Goal: Find specific page/section: Find specific page/section

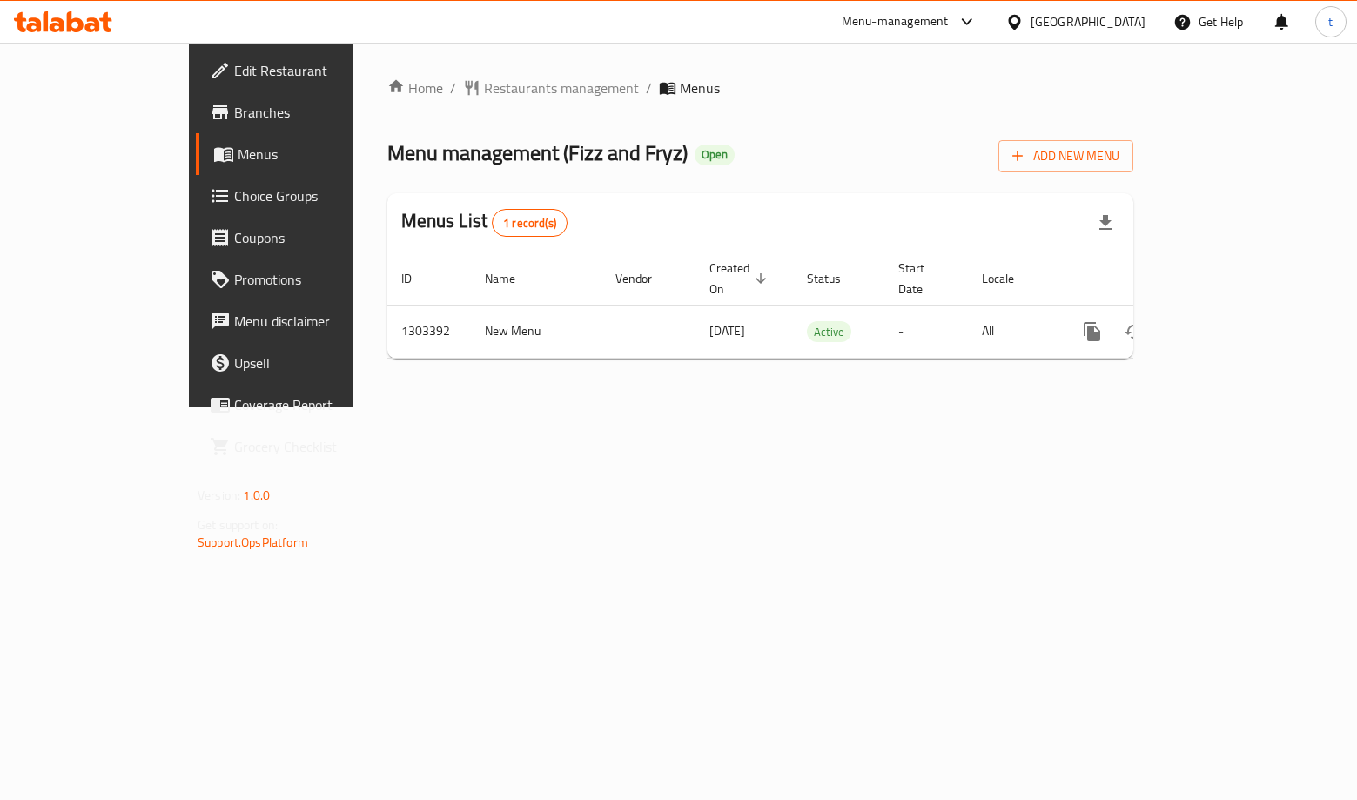
click at [234, 188] on span "Choice Groups" at bounding box center [317, 195] width 167 height 21
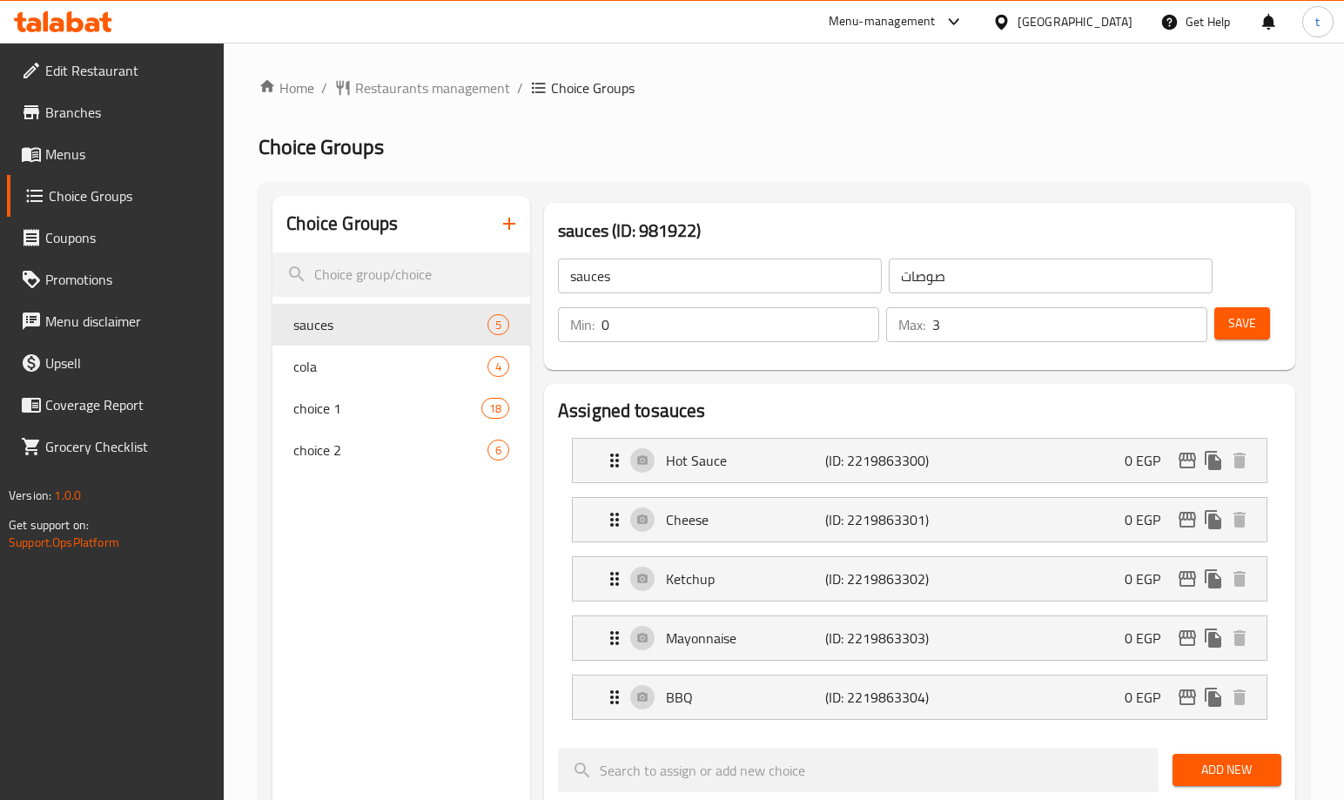
click at [884, 145] on h2 "Choice Groups" at bounding box center [784, 147] width 1051 height 28
click at [596, 118] on div "Home / Restaurants management / Choice Groups Choice Groups Choice Groups sauce…" at bounding box center [784, 789] width 1051 height 1425
click at [448, 90] on span "Restaurants management" at bounding box center [432, 87] width 155 height 21
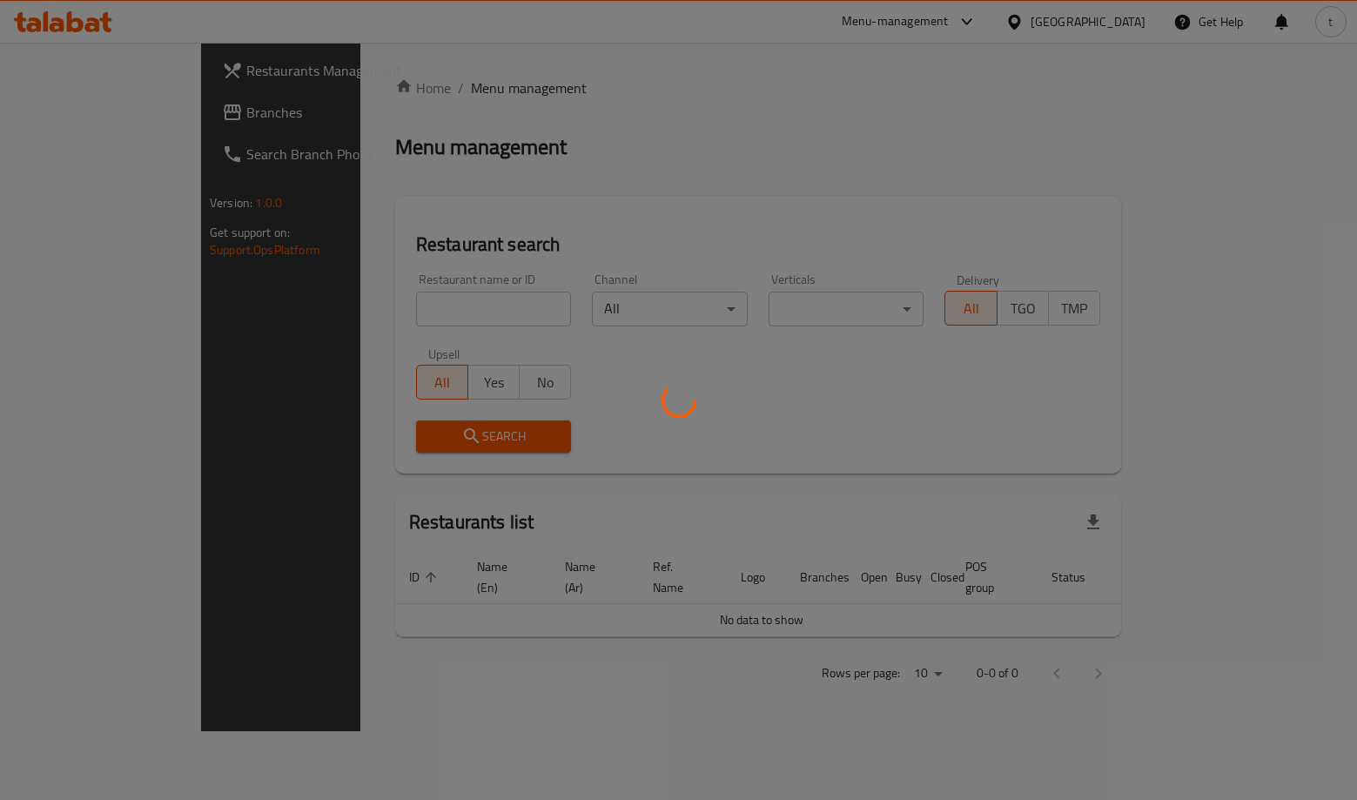
click at [42, 123] on div at bounding box center [678, 400] width 1357 height 800
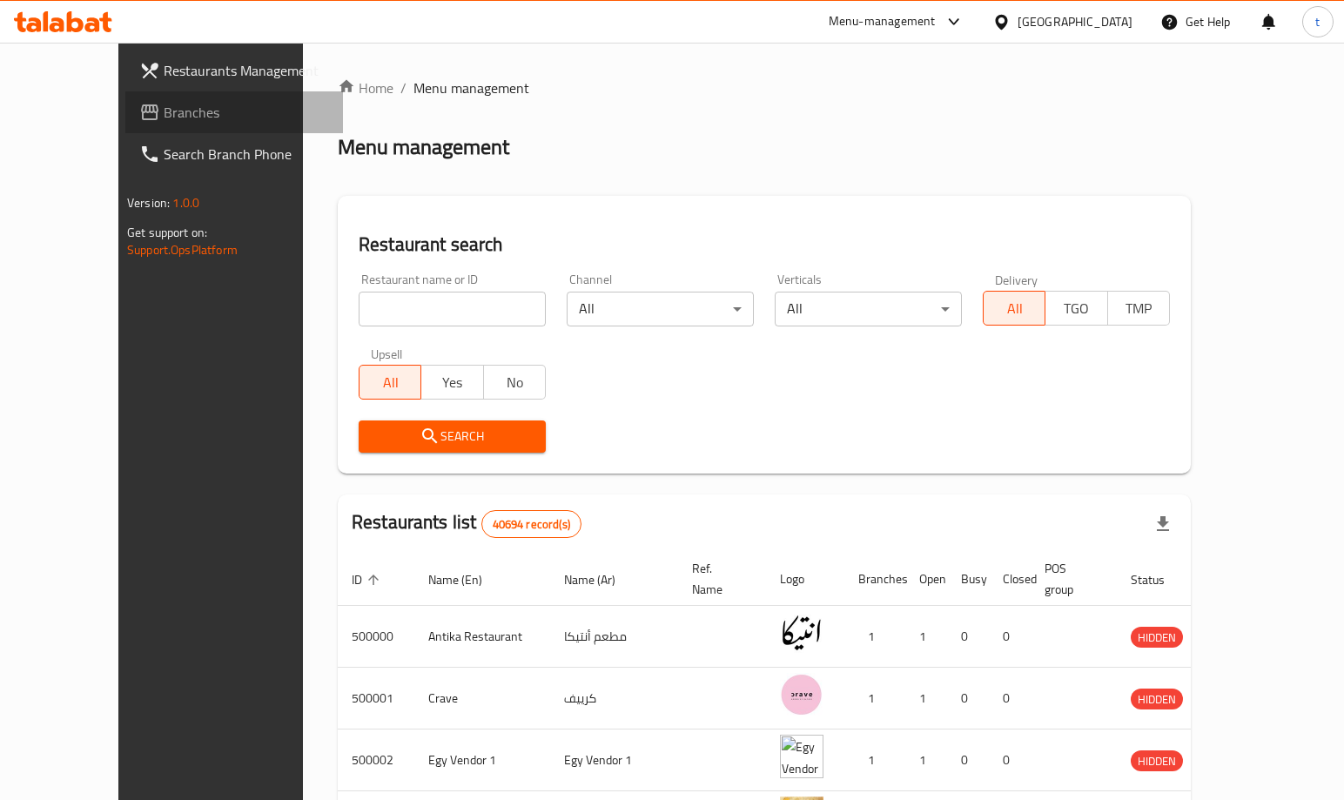
click at [164, 109] on span "Branches" at bounding box center [246, 112] width 165 height 21
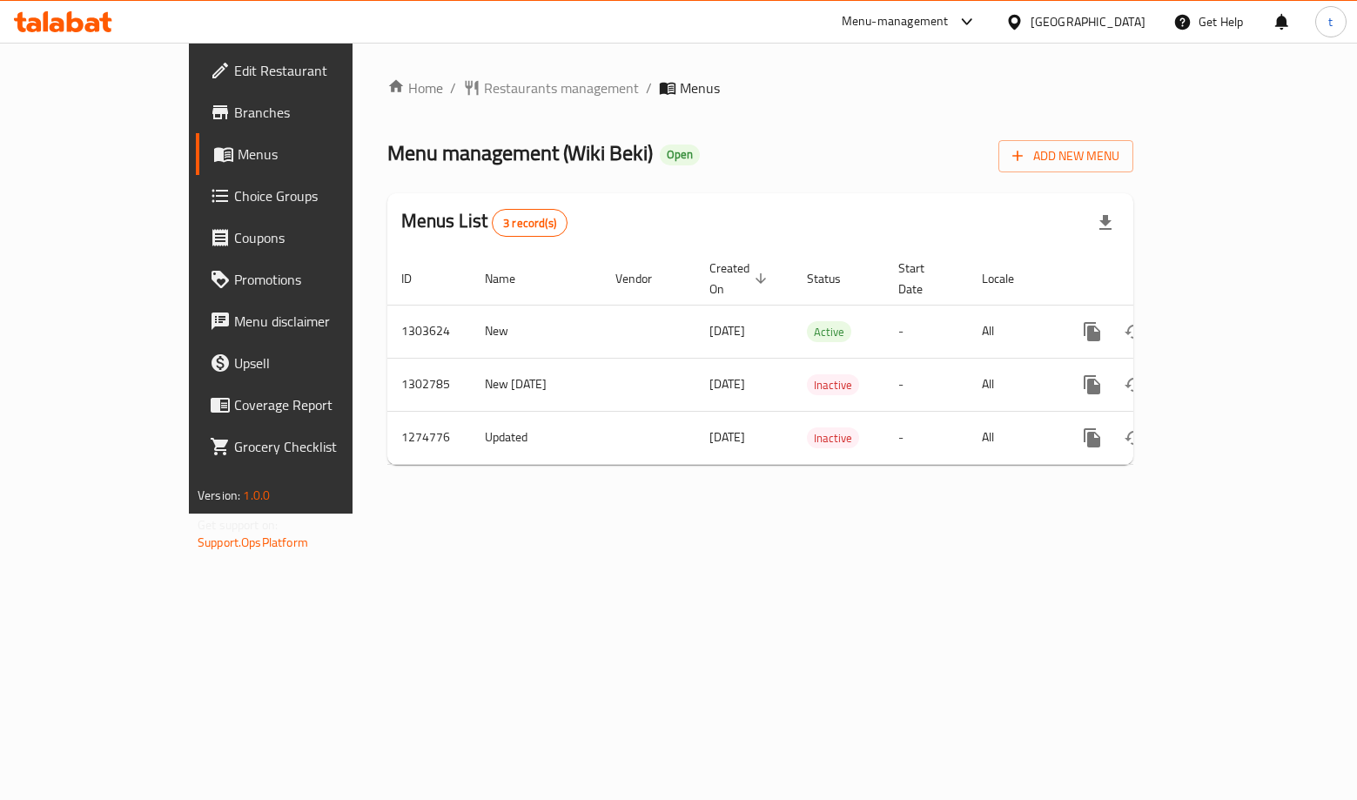
click at [234, 194] on span "Choice Groups" at bounding box center [317, 195] width 167 height 21
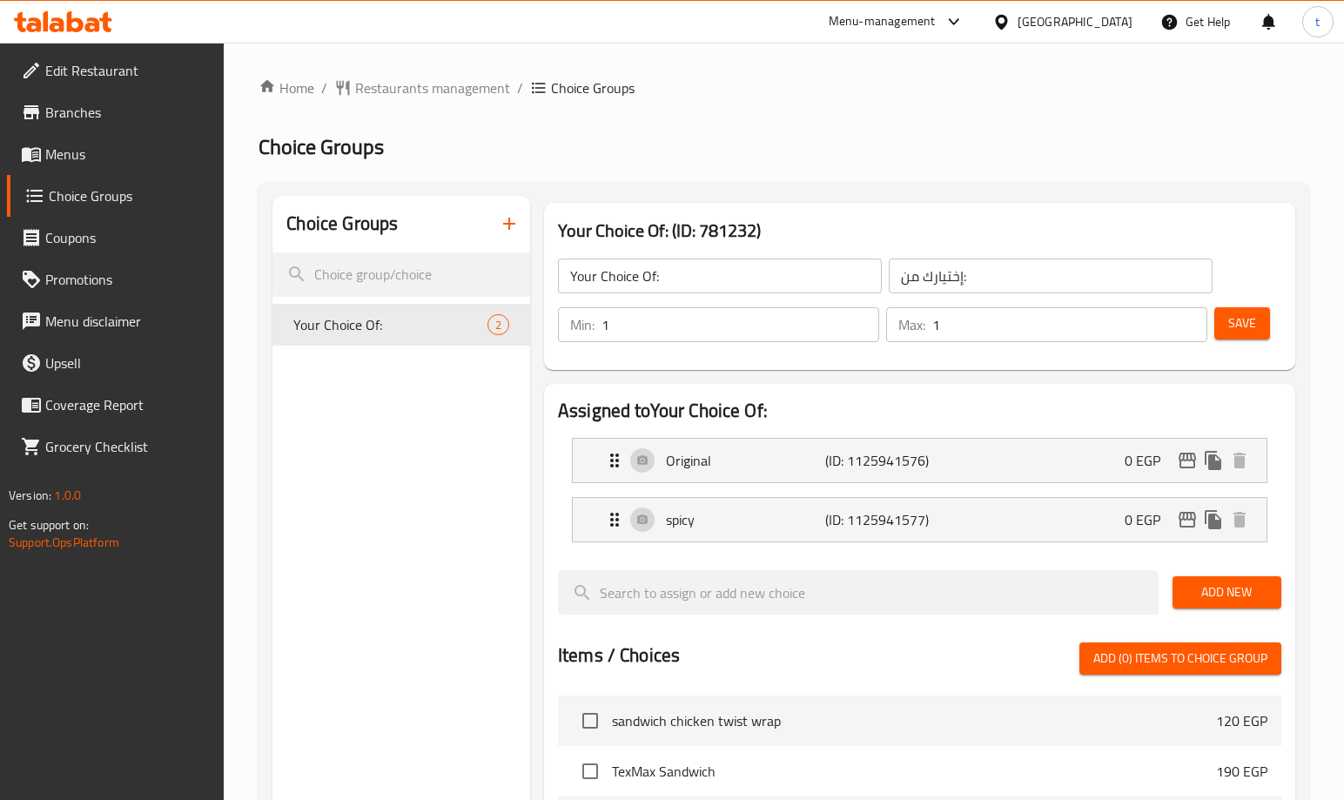
click at [749, 164] on div "Home / Restaurants management / Choice Groups Choice Groups Choice Groups Your …" at bounding box center [784, 701] width 1051 height 1248
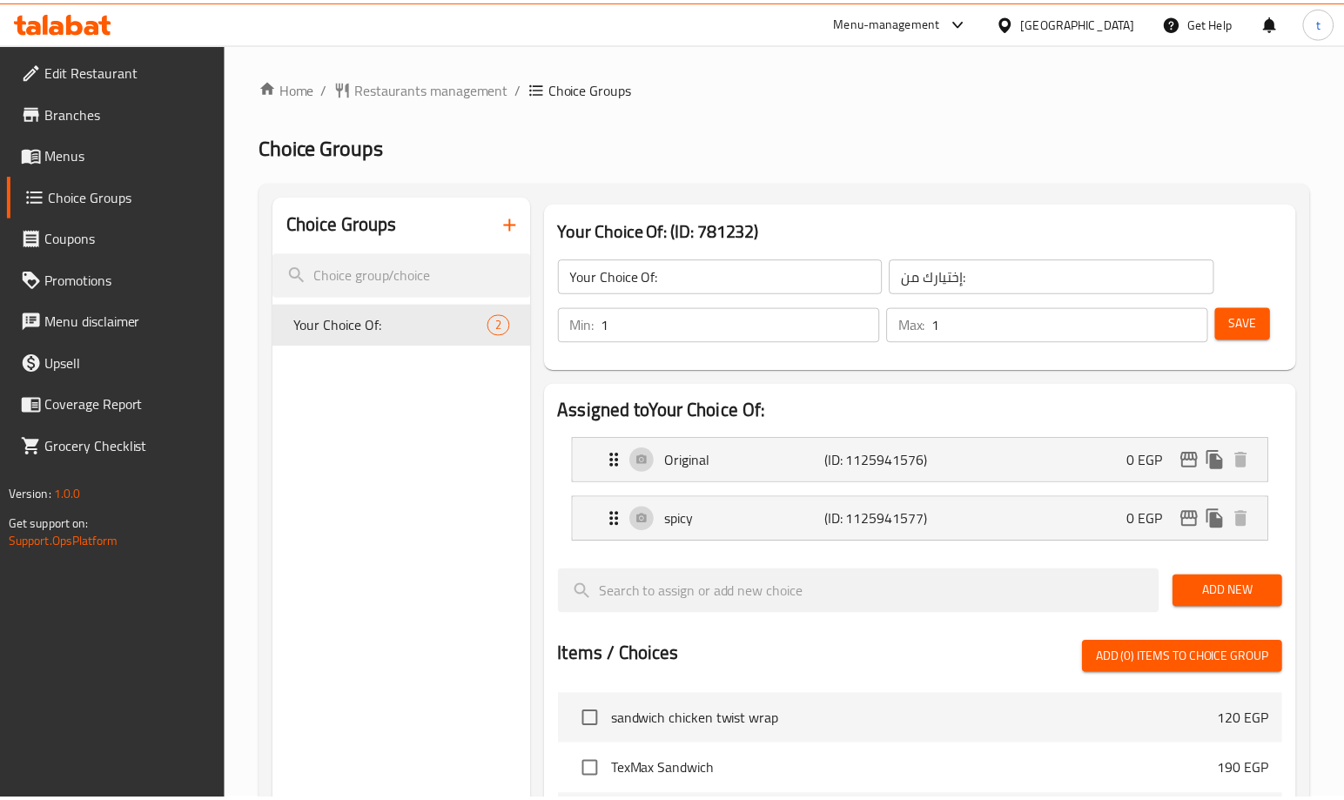
scroll to position [560, 0]
